Goal: Find specific page/section: Locate a particular part of the current website

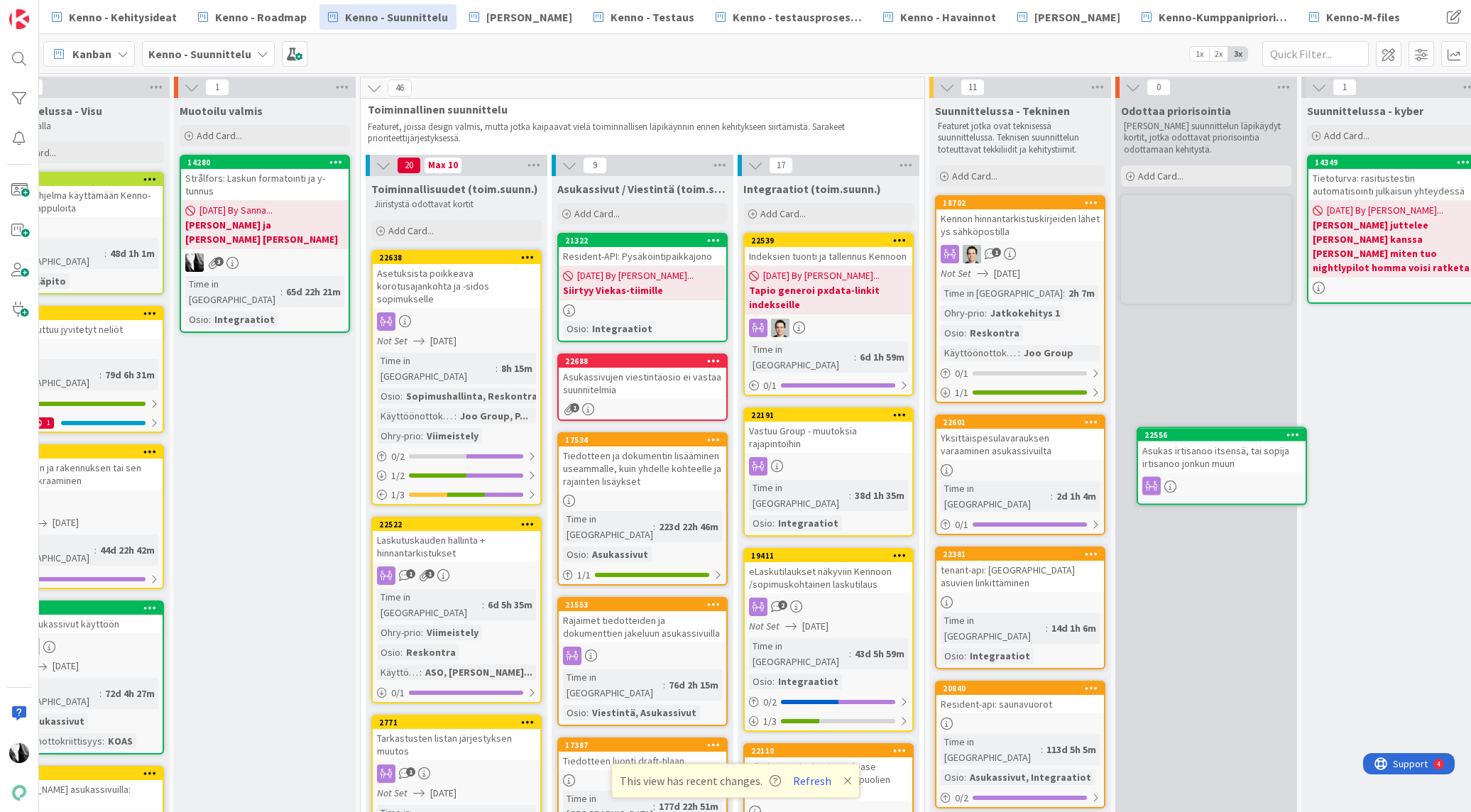
scroll to position [0, 431]
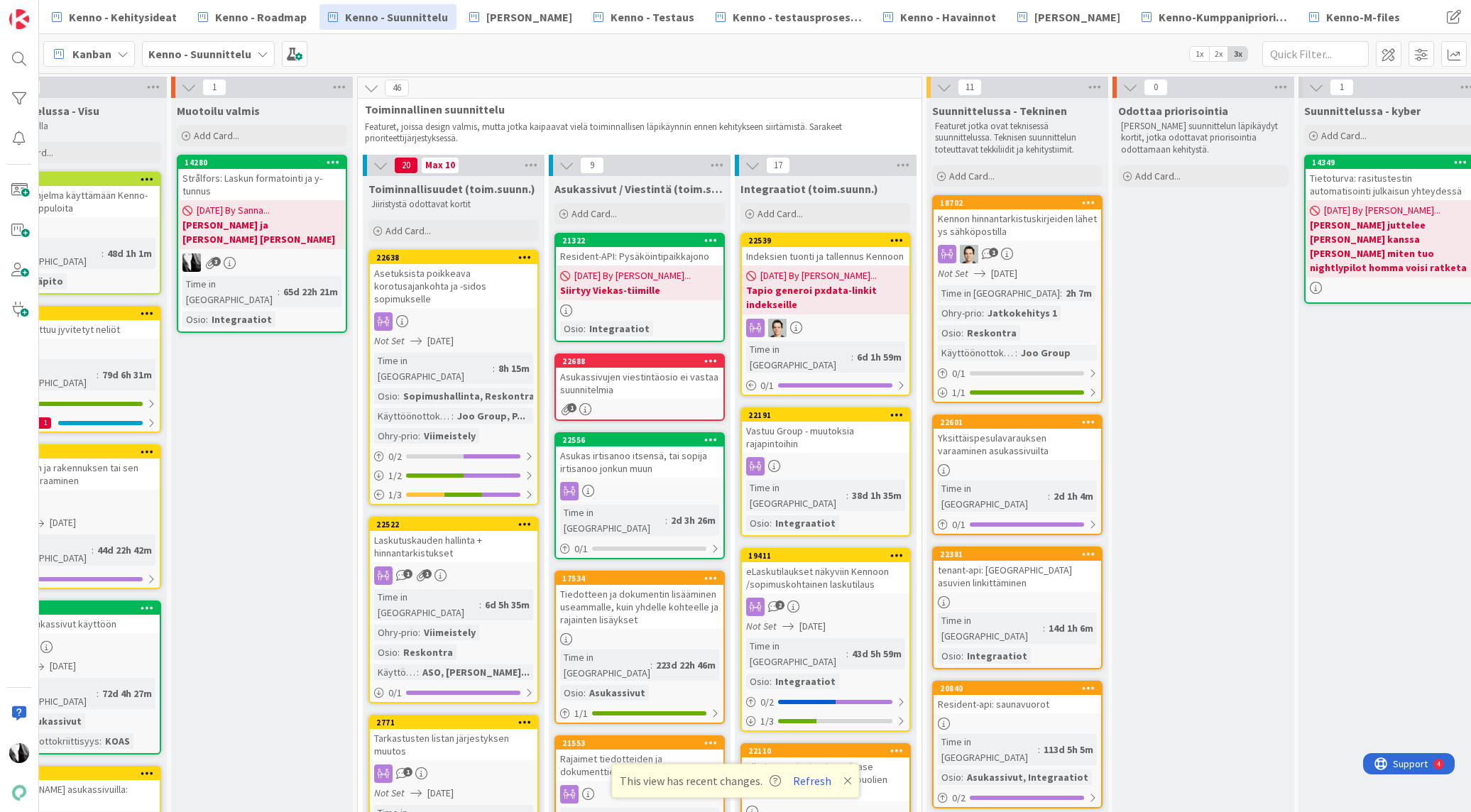
click at [650, 387] on div "Asukassivujen viestintäosio ei vastaa suunnitelmia" at bounding box center [639, 383] width 168 height 32
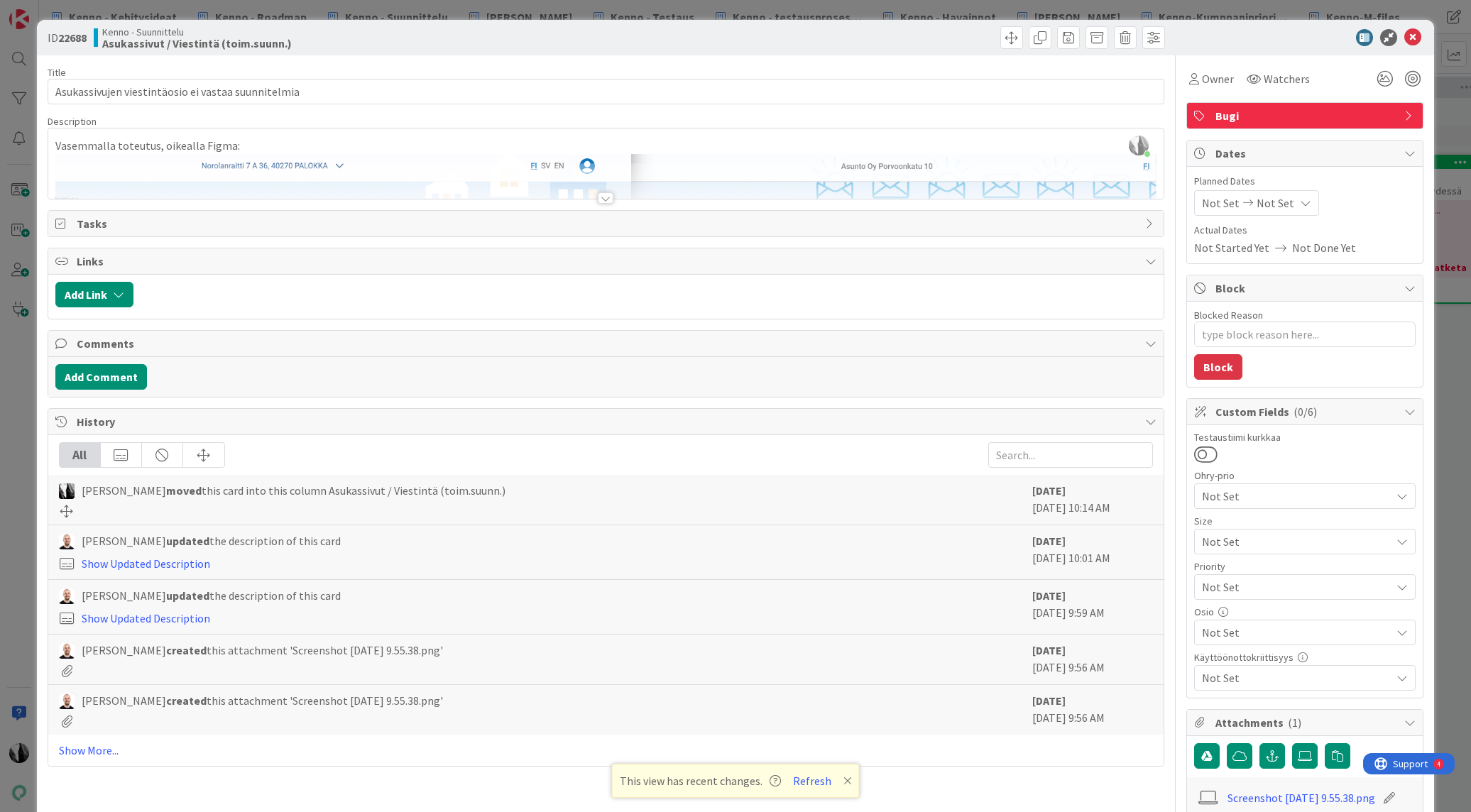
type textarea "x"
click at [1411, 37] on icon at bounding box center [1413, 38] width 17 height 17
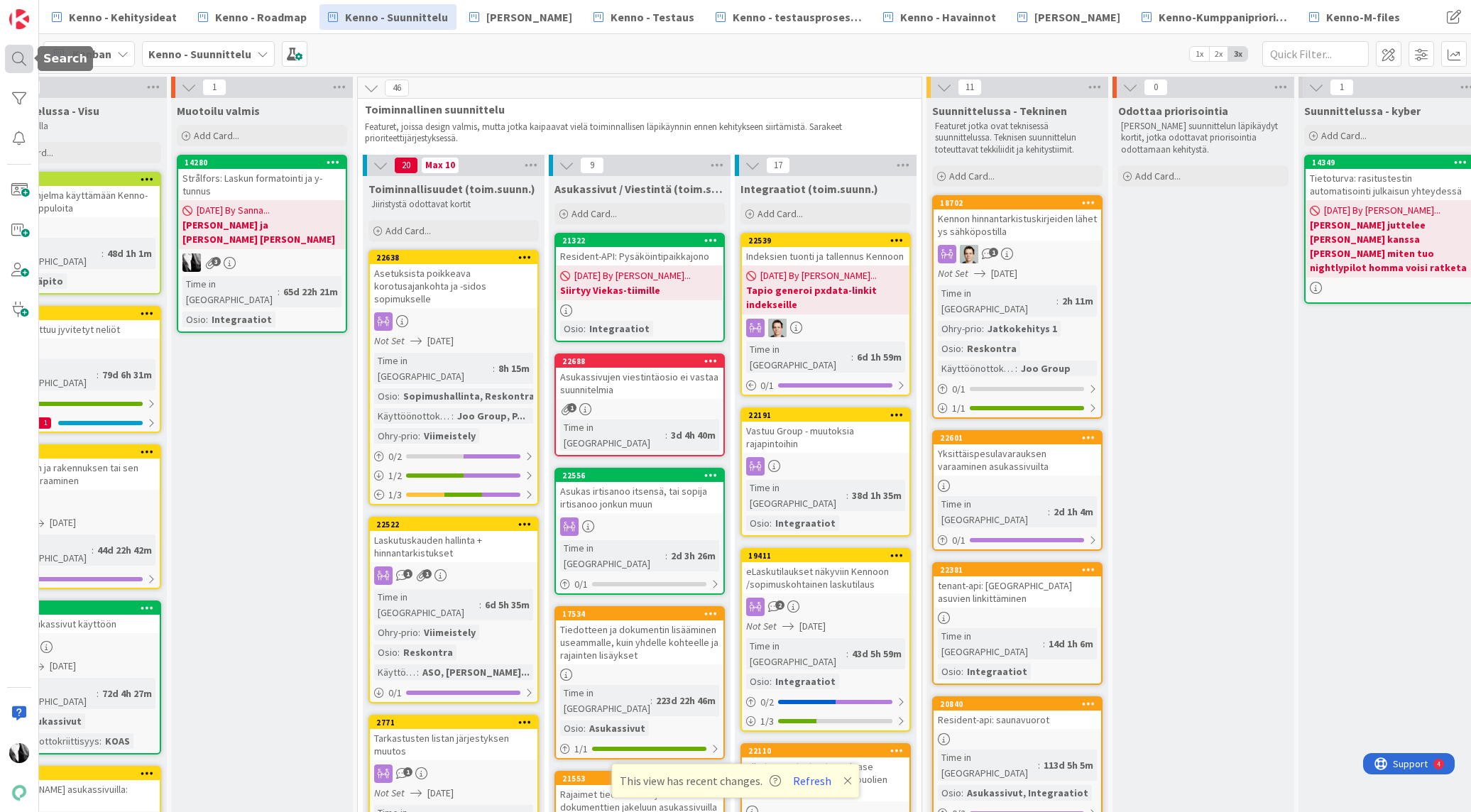
click at [14, 58] on div at bounding box center [19, 58] width 28 height 28
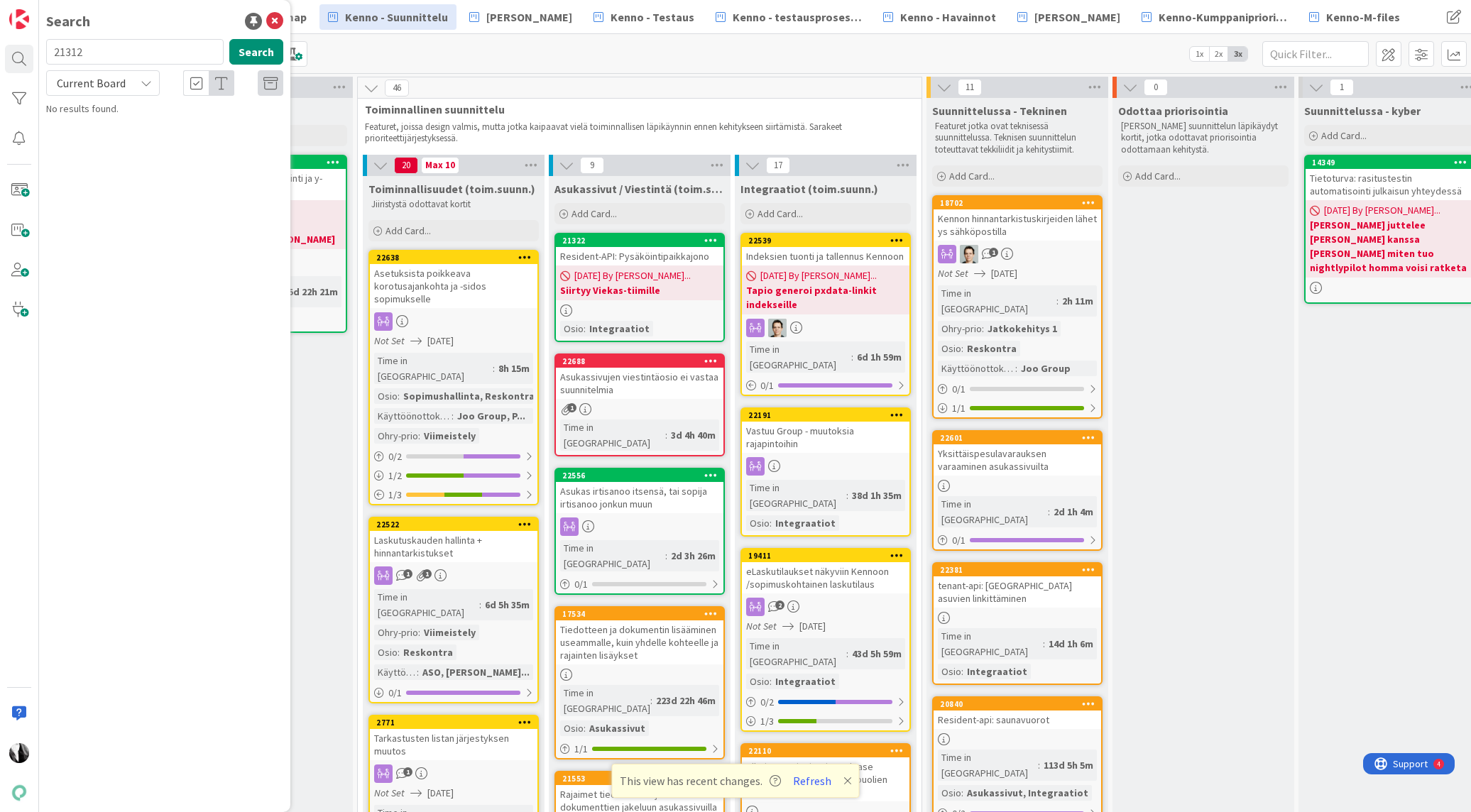
drag, startPoint x: 97, startPoint y: 56, endPoint x: 44, endPoint y: 54, distance: 53.0
click at [42, 54] on div "21312 Search" at bounding box center [164, 55] width 254 height 32
type input "12754"
click at [144, 86] on icon at bounding box center [145, 83] width 11 height 11
click at [125, 139] on span "All Boards" at bounding box center [127, 142] width 148 height 21
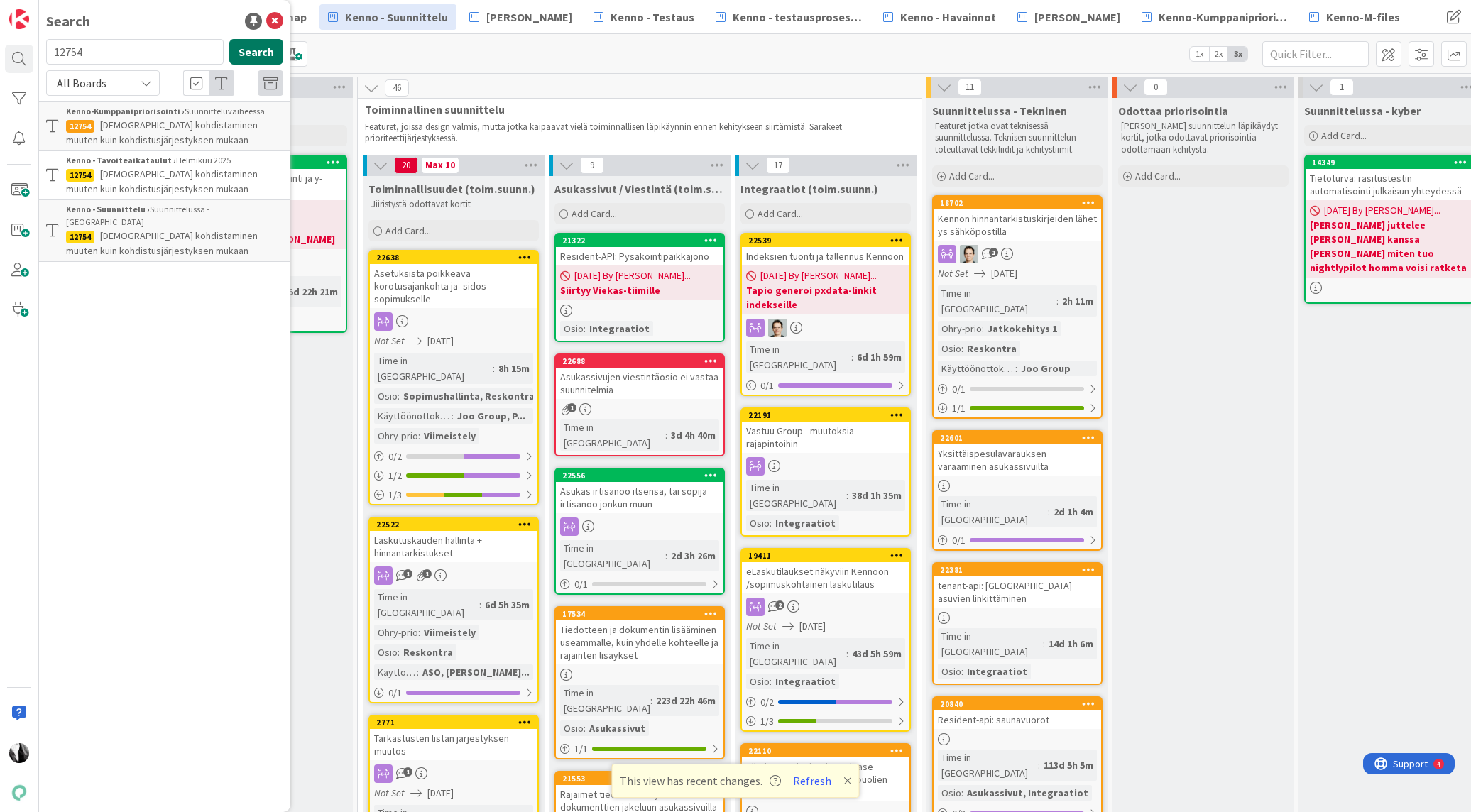
click at [271, 54] on button "Search" at bounding box center [256, 52] width 54 height 26
click at [153, 180] on span "[DEMOGRAPHIC_DATA] kohdistaminen muuten kuin kohdistusjärjestyksen mukaan" at bounding box center [162, 194] width 191 height 27
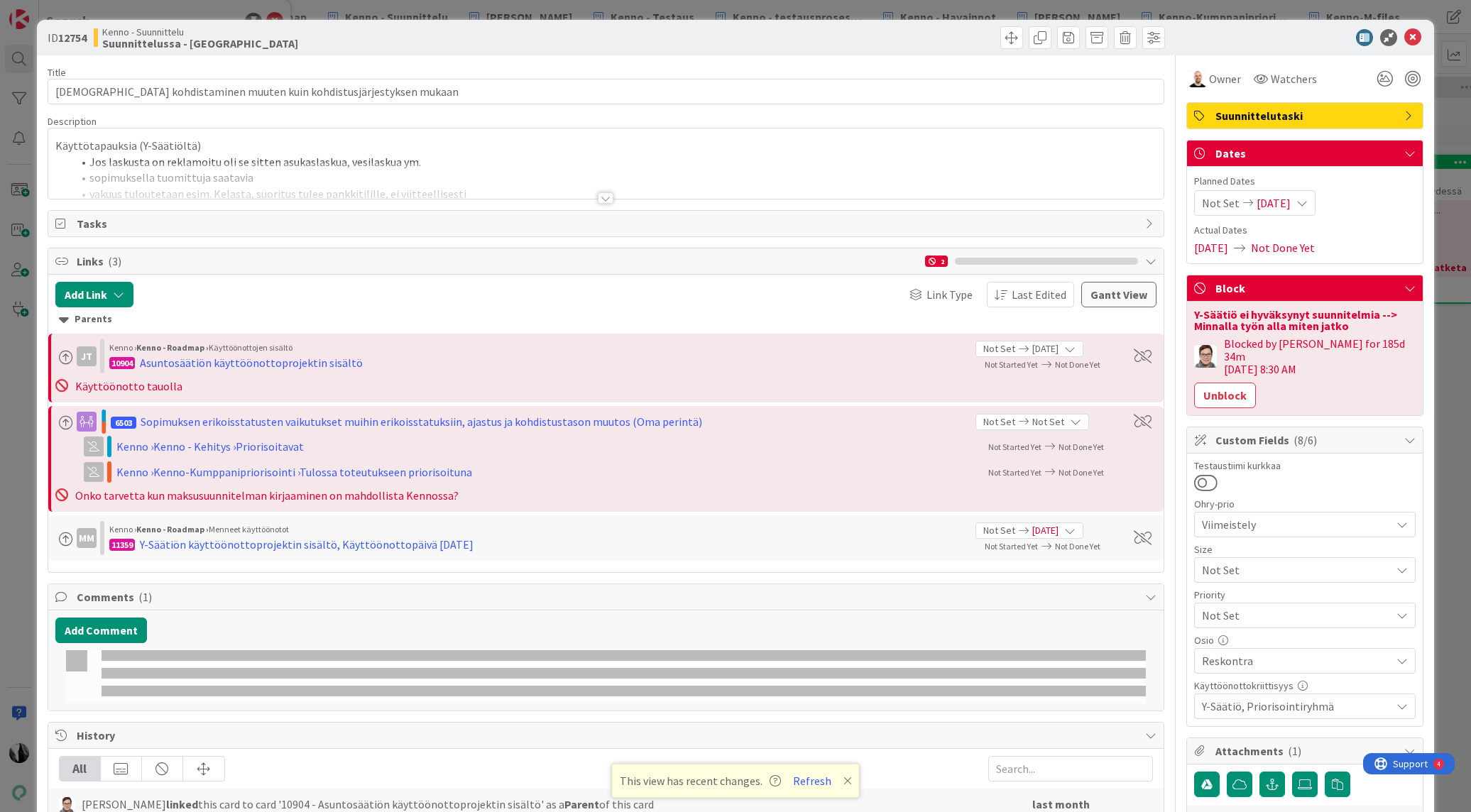
click at [609, 201] on div at bounding box center [605, 197] width 15 height 11
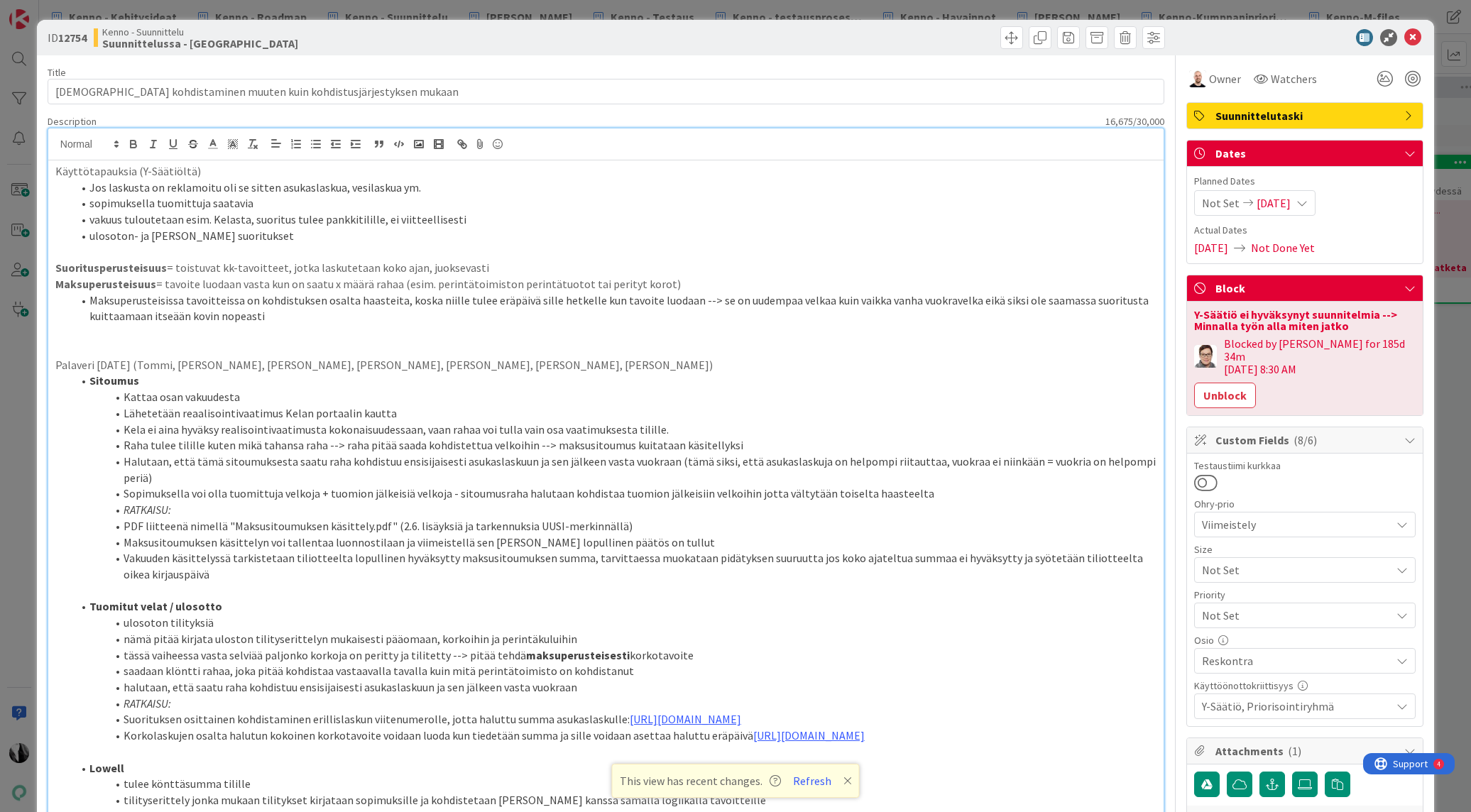
click at [1313, 38] on div at bounding box center [1297, 38] width 251 height 17
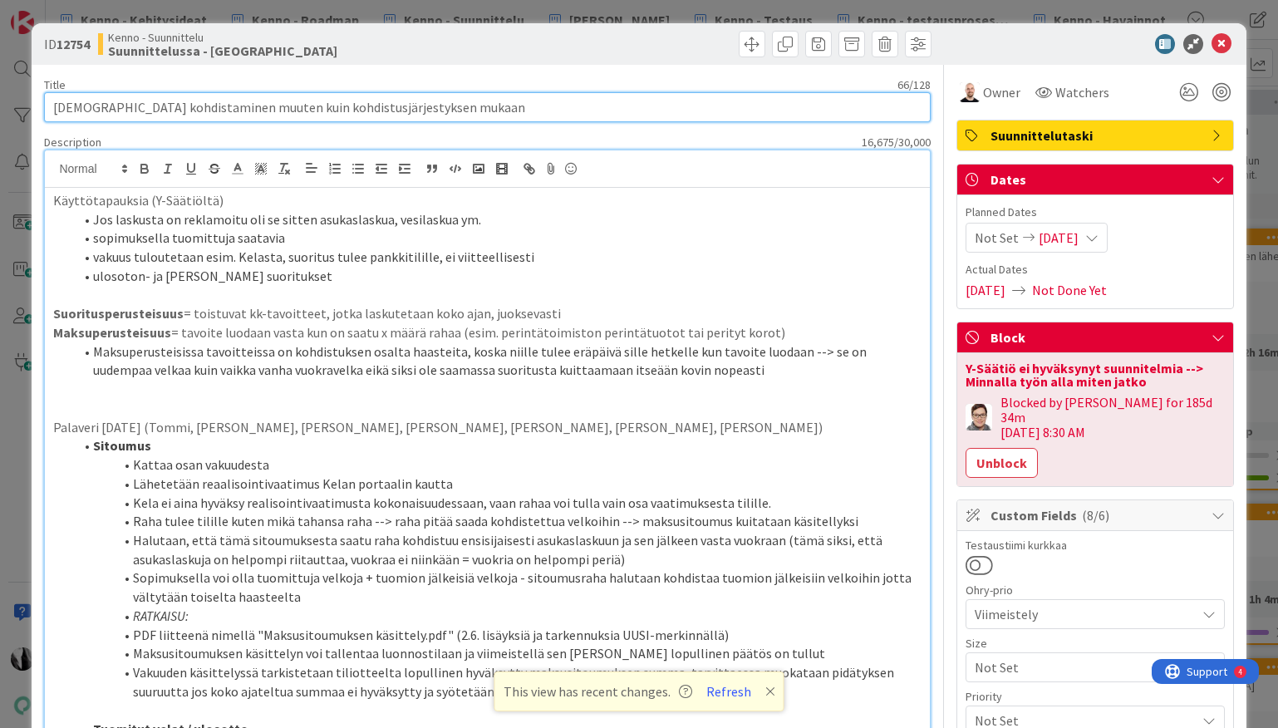
click at [488, 102] on input "[DEMOGRAPHIC_DATA] kohdistaminen muuten kuin kohdistusjärjestyksen mukaan" at bounding box center [486, 107] width 885 height 30
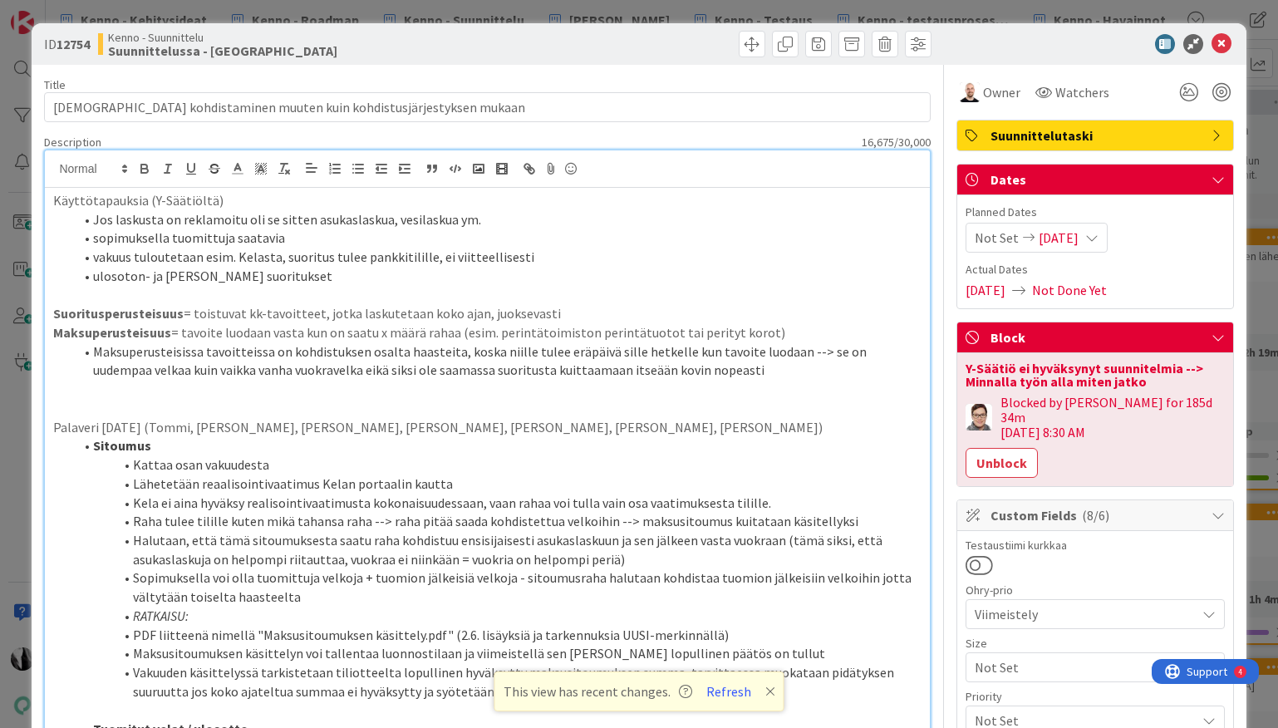
click at [1006, 41] on div at bounding box center [1086, 44] width 294 height 20
click at [1219, 42] on icon at bounding box center [1221, 44] width 20 height 20
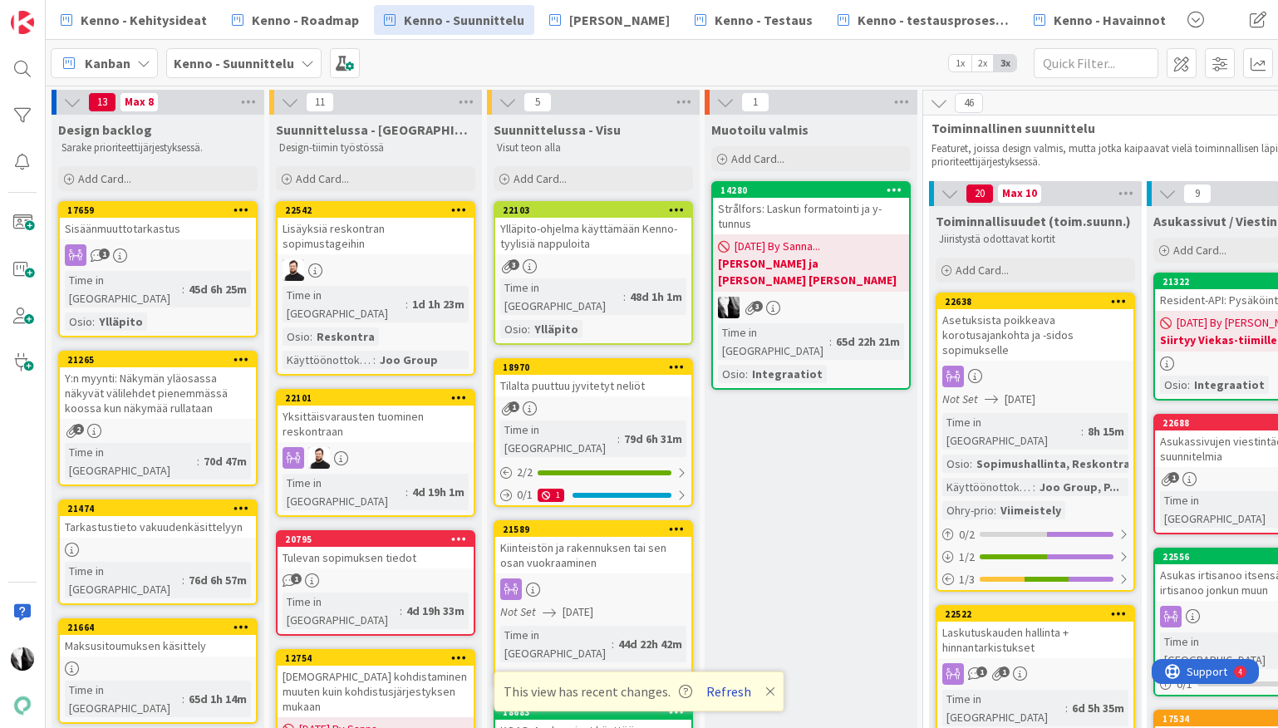
click at [734, 689] on button "Refresh" at bounding box center [728, 691] width 56 height 22
